Goal: Task Accomplishment & Management: Complete application form

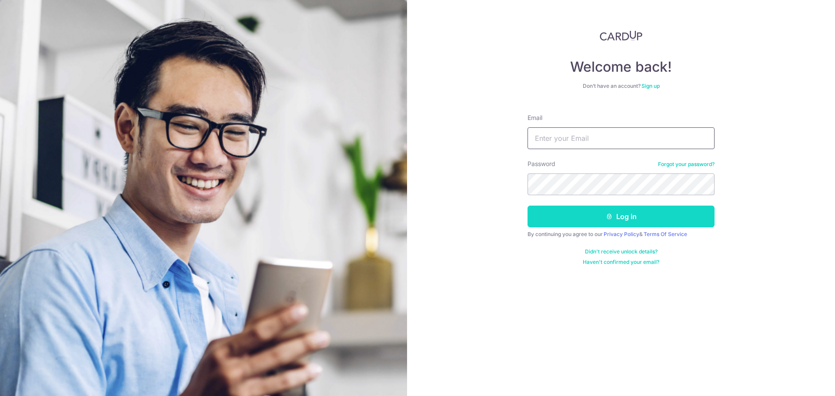
type input "[EMAIL_ADDRESS][DOMAIN_NAME]"
click at [629, 223] on button "Log in" at bounding box center [621, 217] width 187 height 22
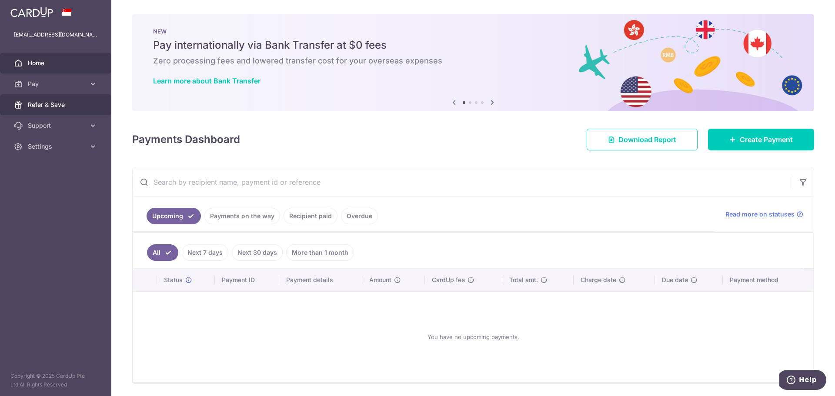
click at [74, 100] on span "Refer & Save" at bounding box center [56, 104] width 57 height 9
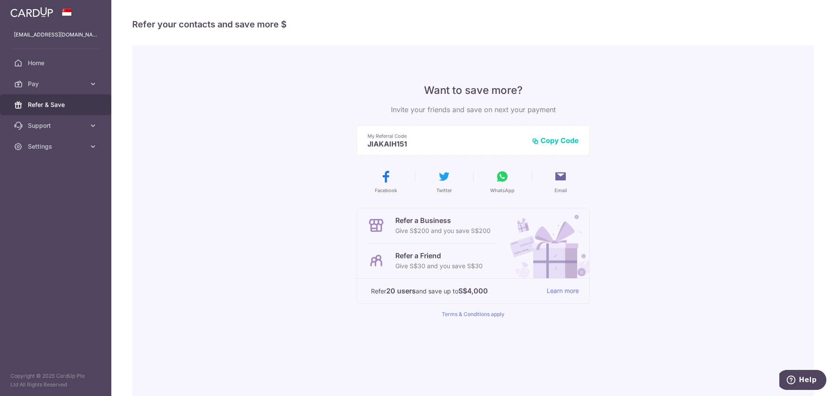
click at [542, 141] on button "Copy Code" at bounding box center [555, 140] width 47 height 9
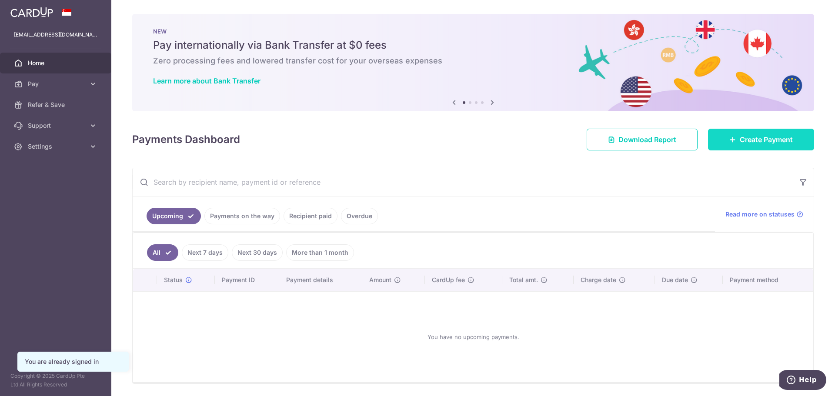
click at [729, 137] on icon at bounding box center [732, 139] width 7 height 7
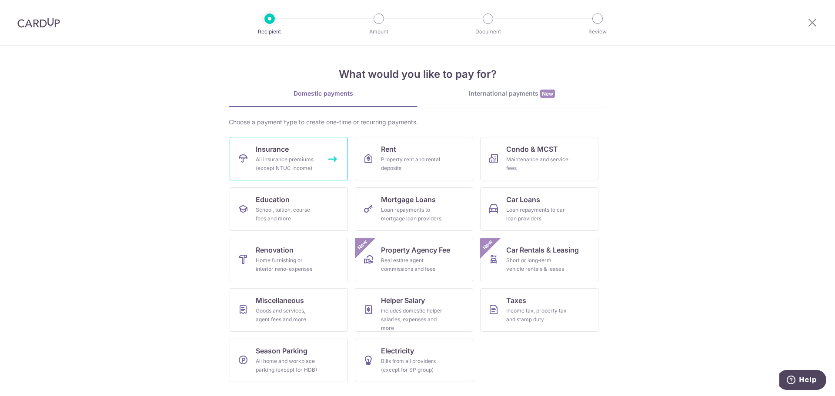
click at [279, 165] on div "All insurance premiums (except NTUC Income)" at bounding box center [287, 163] width 63 height 17
